Goal: Navigation & Orientation: Find specific page/section

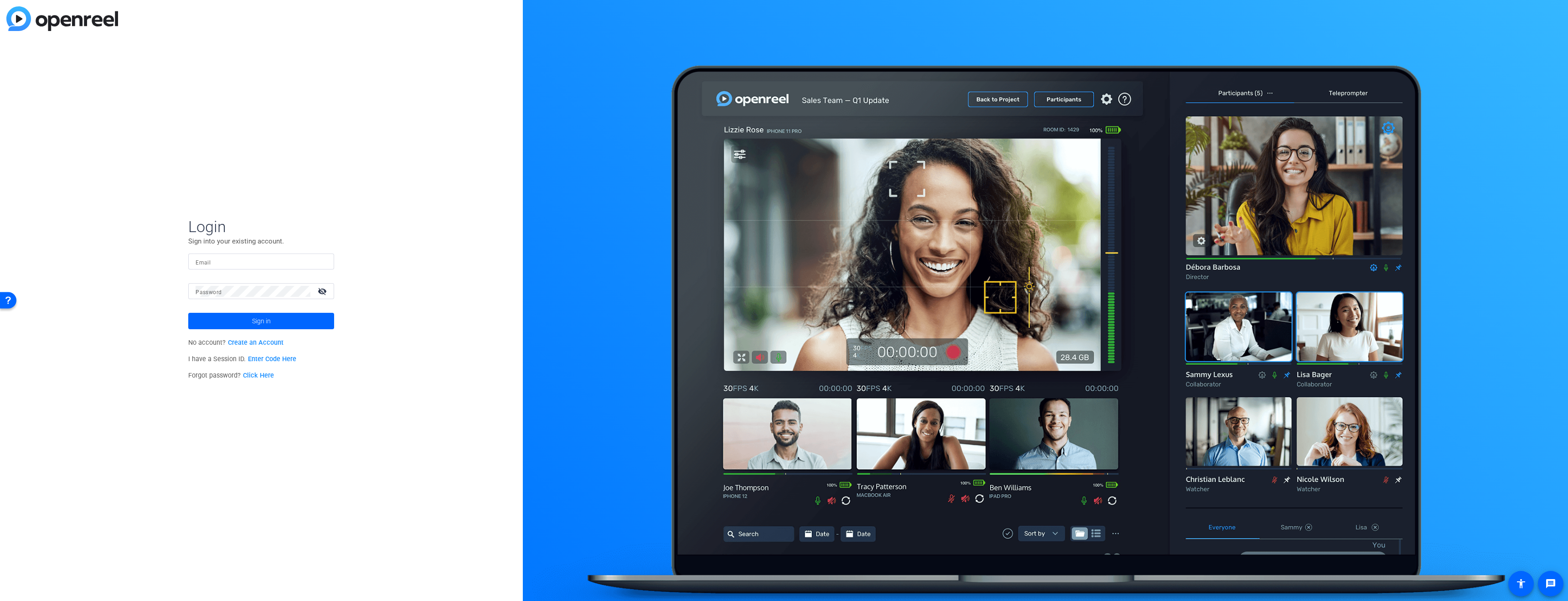
click at [222, 262] on input "Email" at bounding box center [261, 262] width 131 height 11
type input "[EMAIL_ADDRESS][DOMAIN_NAME]"
click at [188, 313] on button "Sign in" at bounding box center [261, 321] width 146 height 16
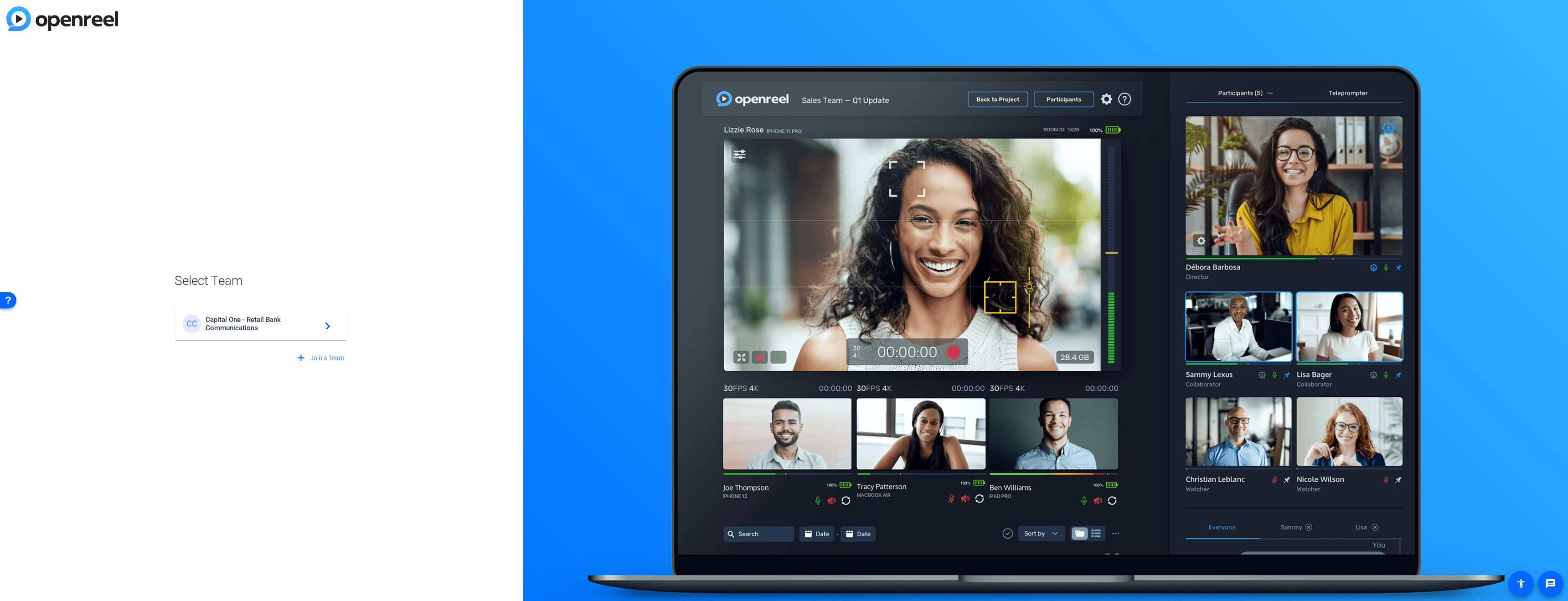
click at [259, 344] on div "add Join a Team" at bounding box center [261, 354] width 173 height 26
click at [254, 326] on span "Capital One - Retail Bank Communications" at bounding box center [262, 323] width 114 height 16
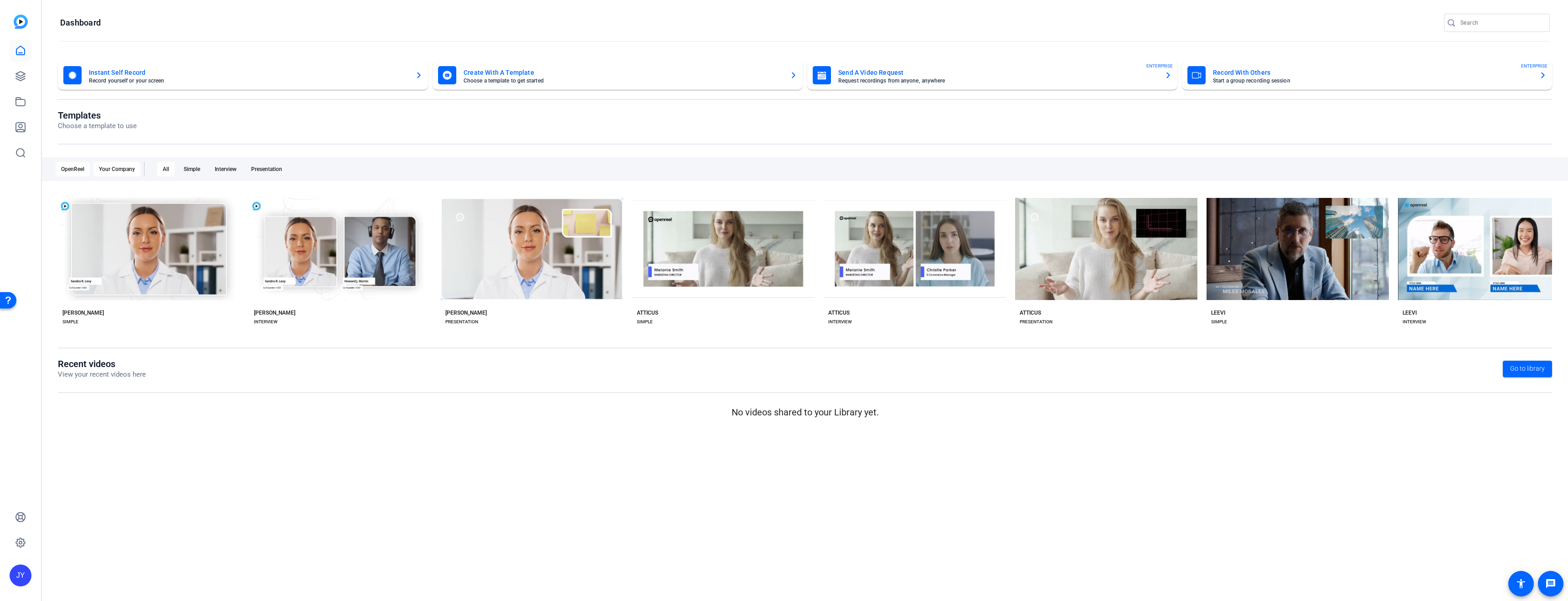
click at [108, 170] on div "Your Company" at bounding box center [117, 169] width 47 height 15
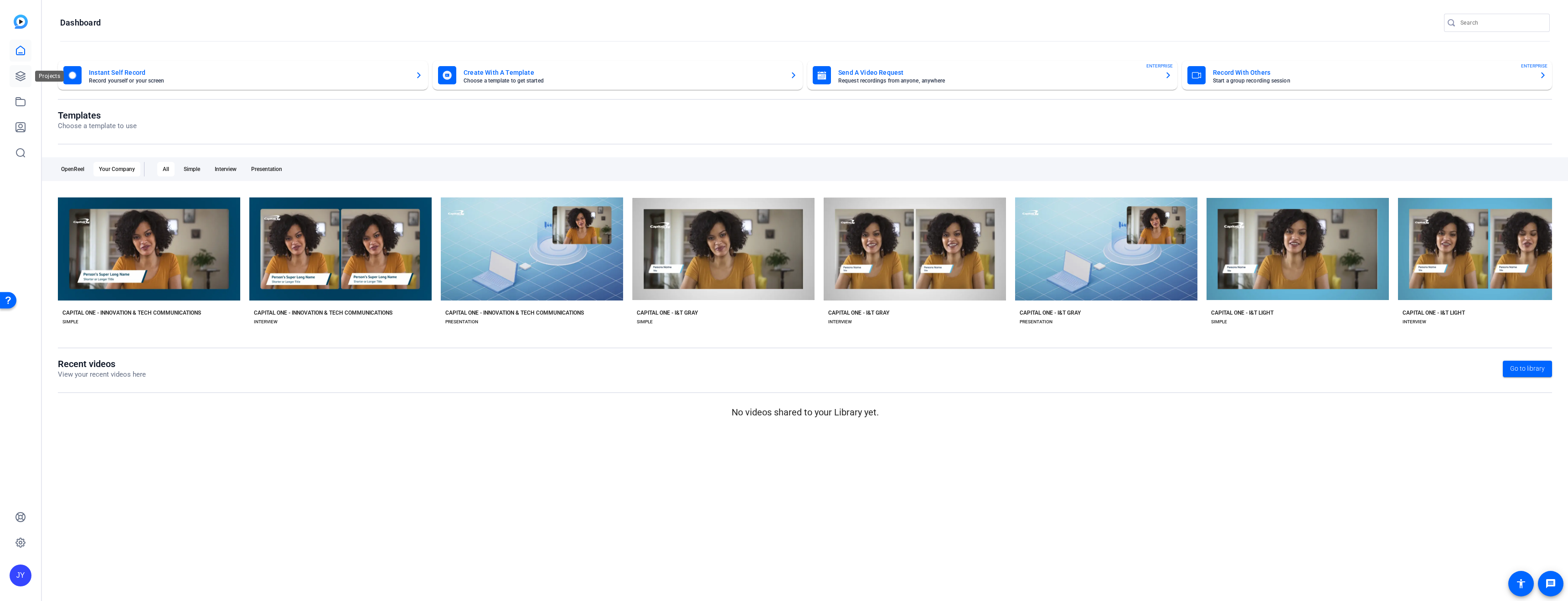
click at [23, 76] on icon at bounding box center [21, 76] width 11 height 11
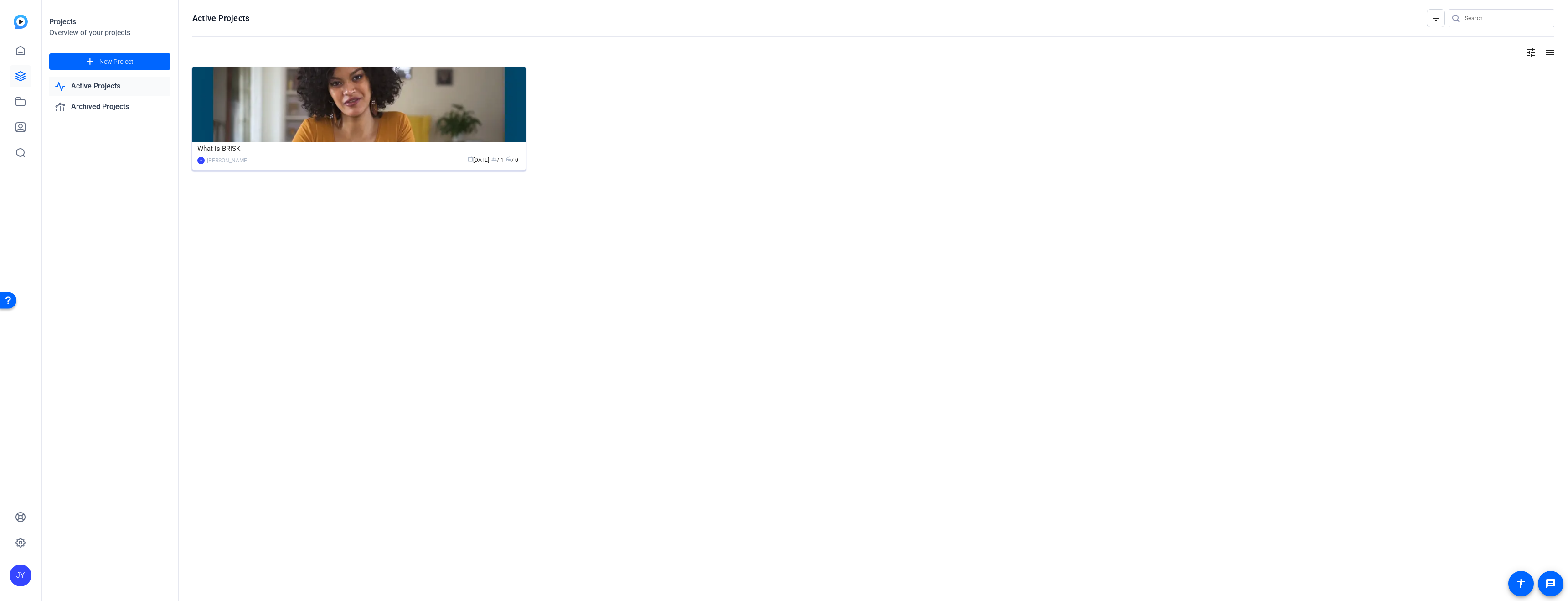
click at [291, 101] on img at bounding box center [359, 104] width 333 height 75
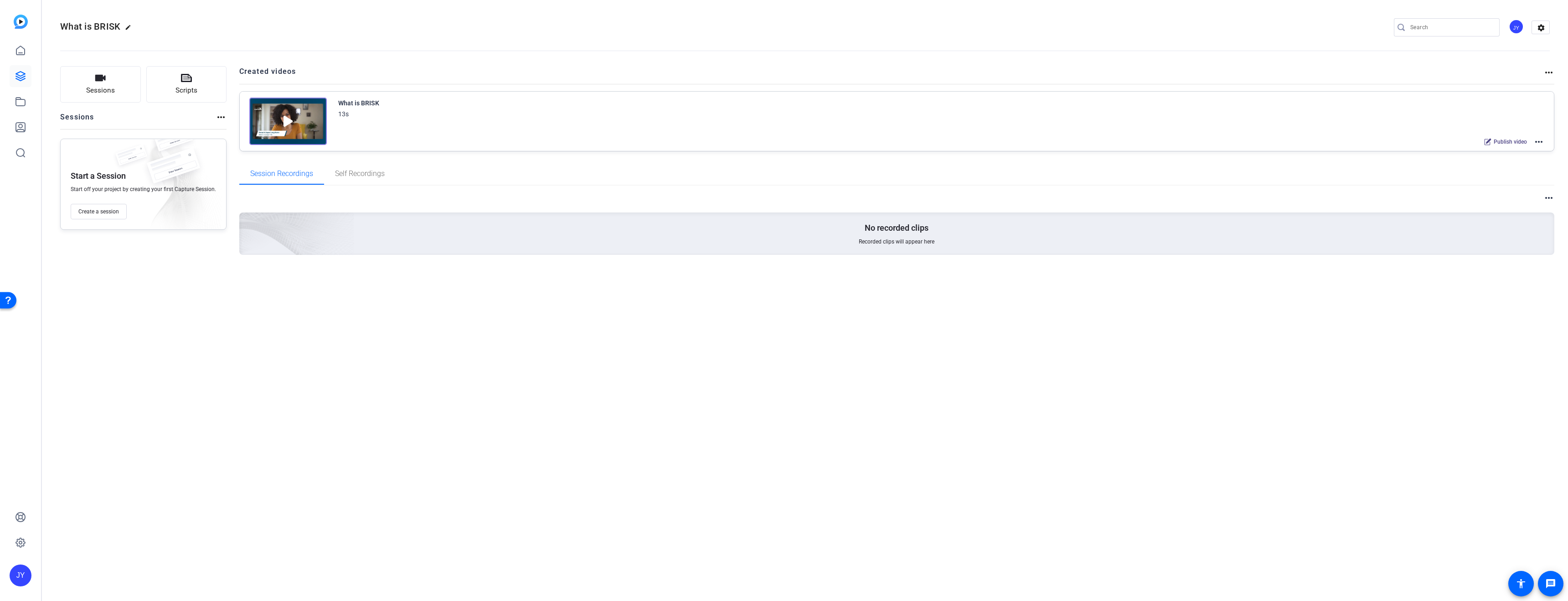
click at [311, 106] on img at bounding box center [288, 121] width 77 height 47
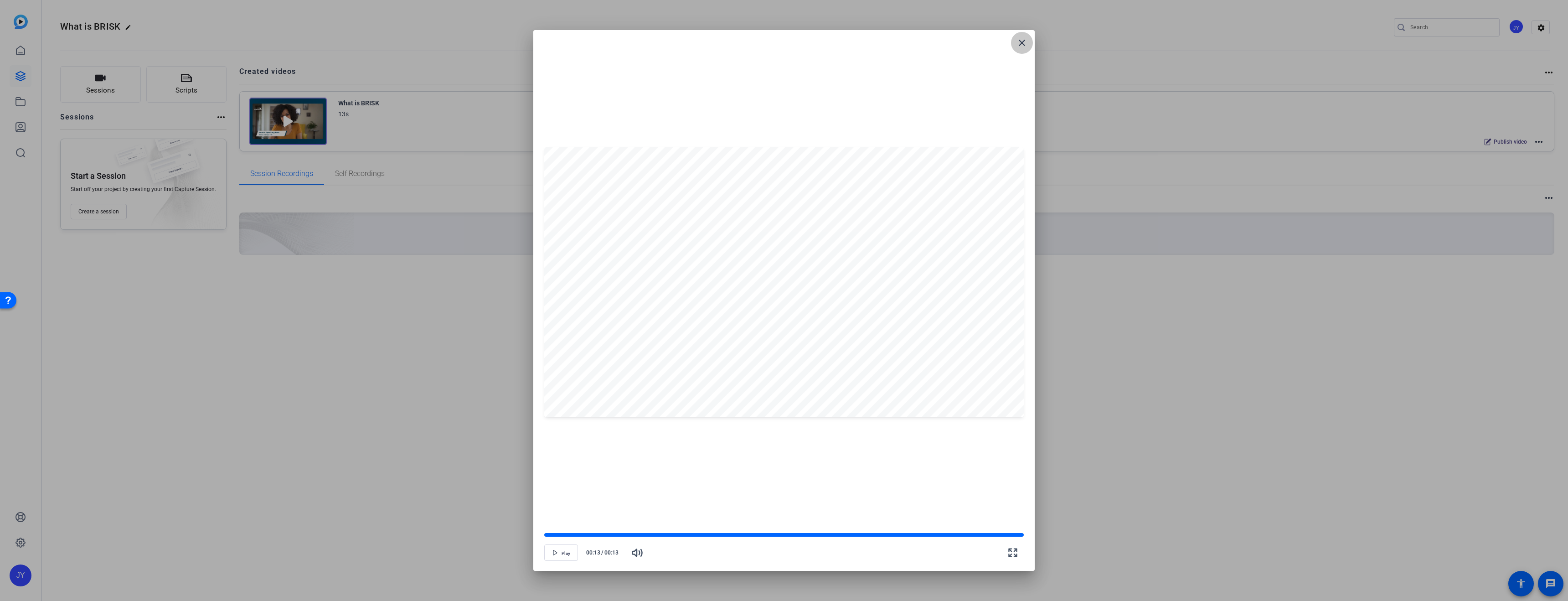
click at [1022, 43] on mat-icon "close" at bounding box center [1022, 43] width 11 height 11
